Goal: Task Accomplishment & Management: Manage account settings

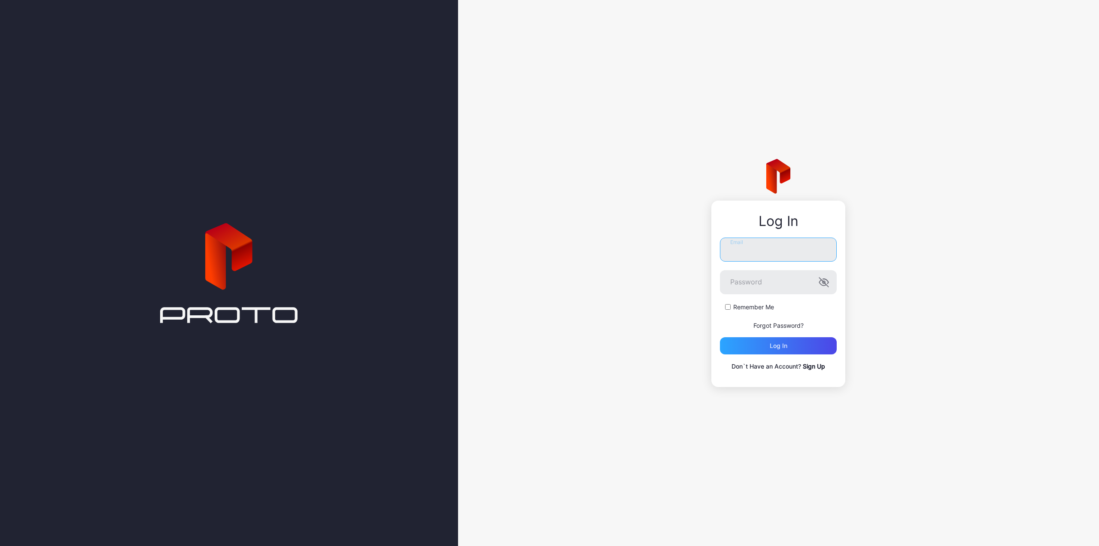
type input "**********"
click at [745, 310] on label "Remember Me" at bounding box center [753, 307] width 41 height 9
click at [744, 342] on div "Log in" at bounding box center [778, 345] width 117 height 17
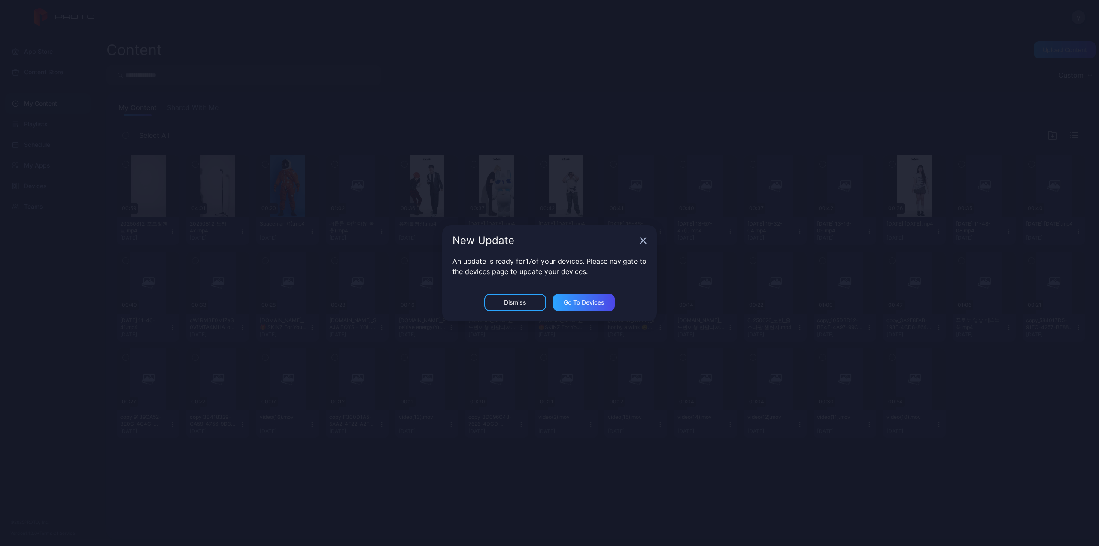
click at [644, 241] on icon "button" at bounding box center [644, 240] width 6 height 6
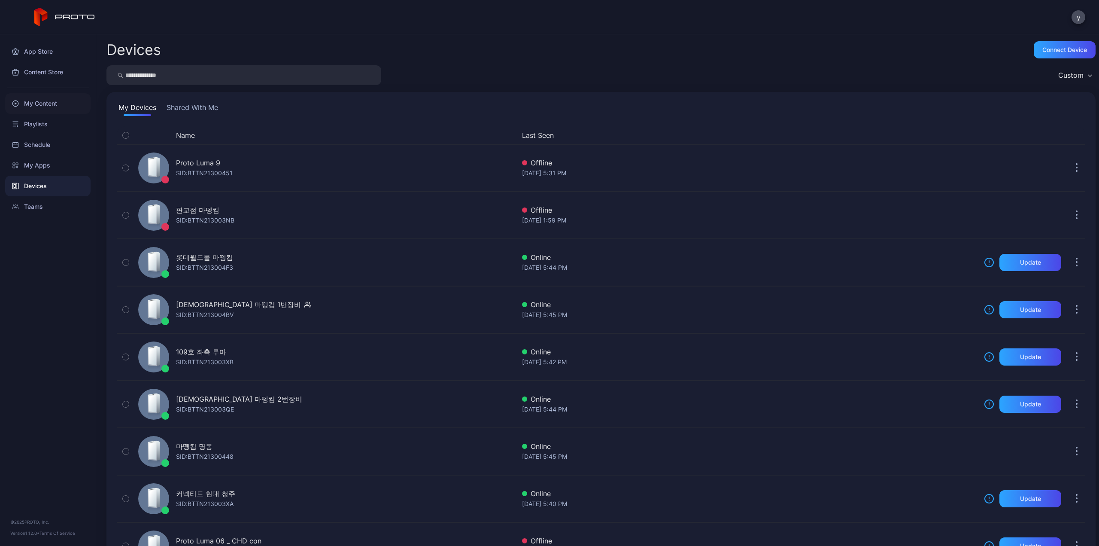
click at [51, 108] on div "My Content" at bounding box center [47, 103] width 85 height 21
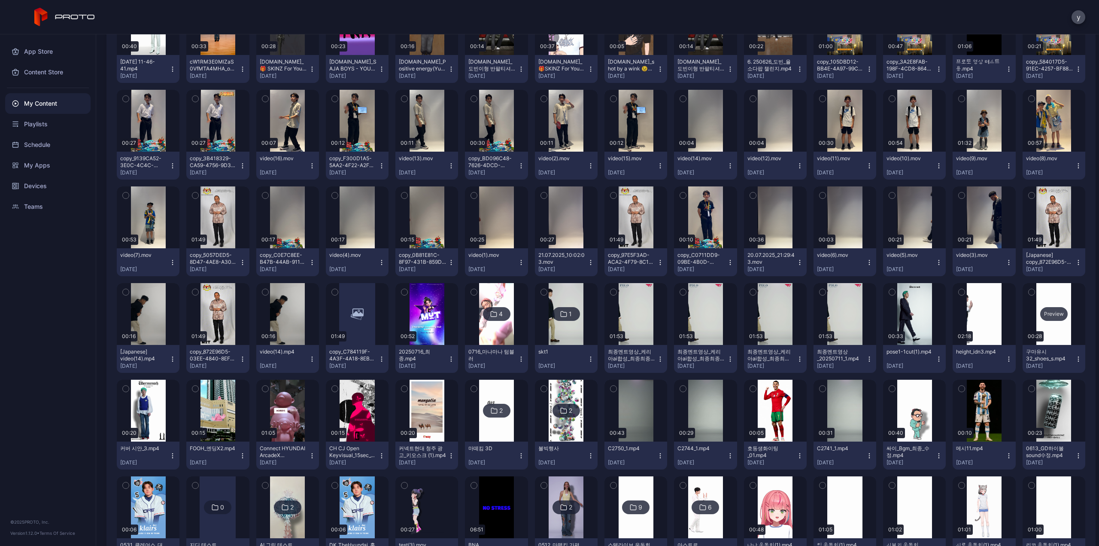
scroll to position [258, 0]
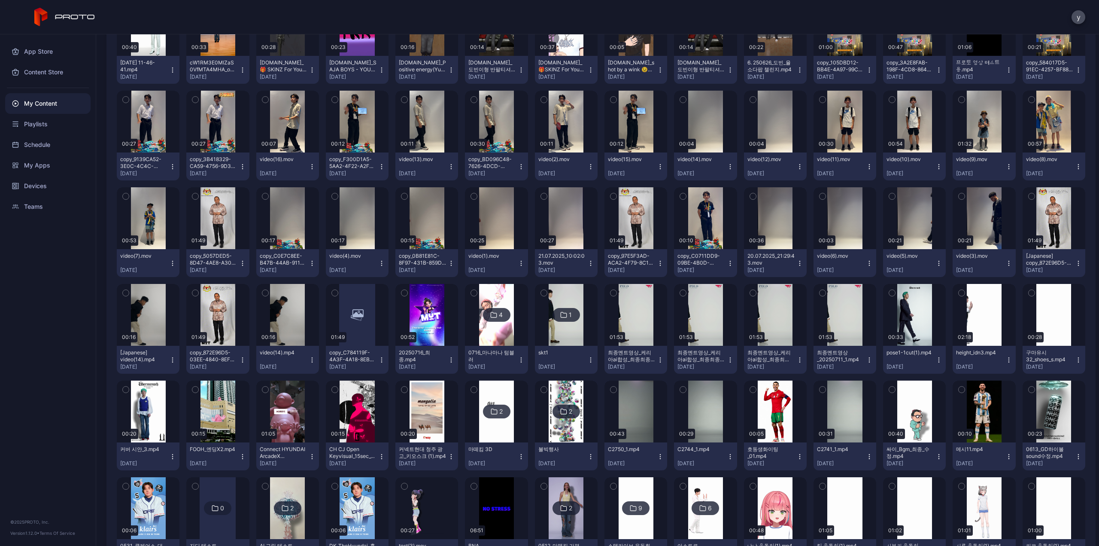
drag, startPoint x: 77, startPoint y: 304, endPoint x: 100, endPoint y: 302, distance: 22.4
click at [77, 304] on div "App Store Content Store My Content Playlists Schedule My Apps Devices Teams © 2…" at bounding box center [48, 289] width 96 height 511
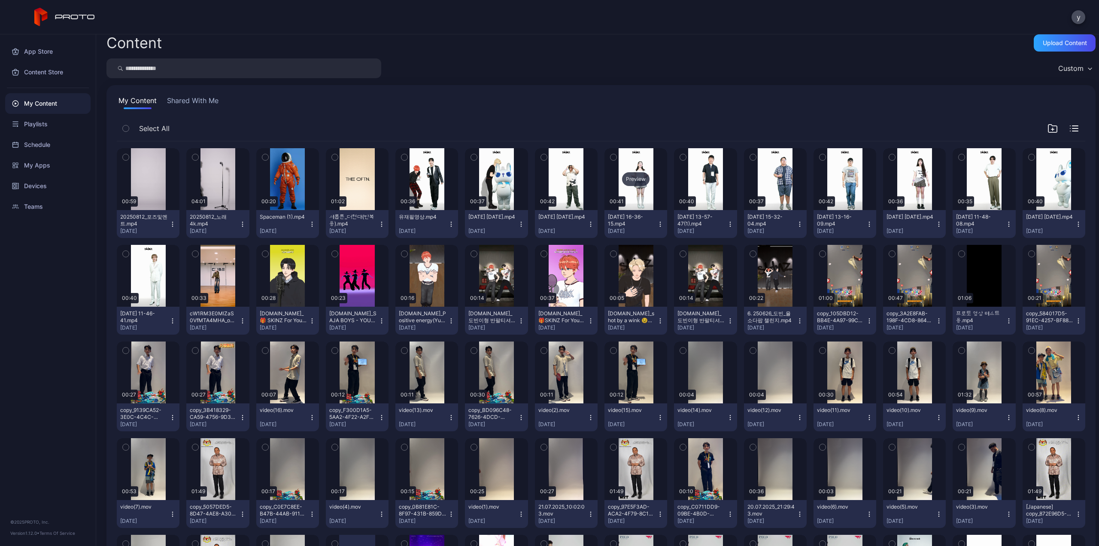
scroll to position [0, 0]
